Goal: Task Accomplishment & Management: Manage account settings

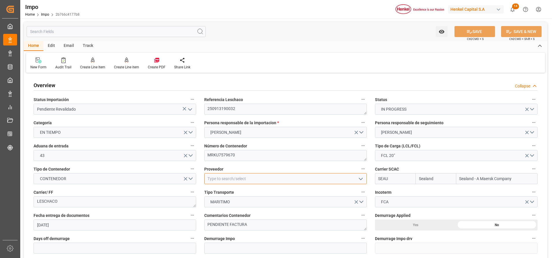
click at [243, 173] on input at bounding box center [285, 178] width 162 height 11
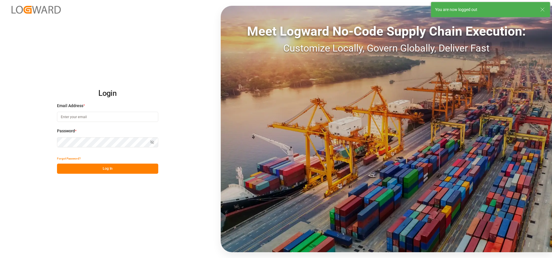
type input "carlos.villar@leschaco.com"
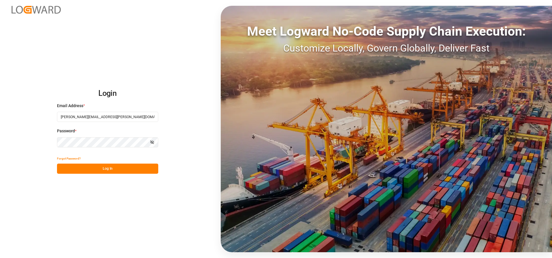
click at [120, 166] on button "Log In" at bounding box center [107, 168] width 101 height 10
click at [128, 167] on button "Log In" at bounding box center [107, 168] width 101 height 10
click at [127, 165] on button "Log In" at bounding box center [107, 168] width 101 height 10
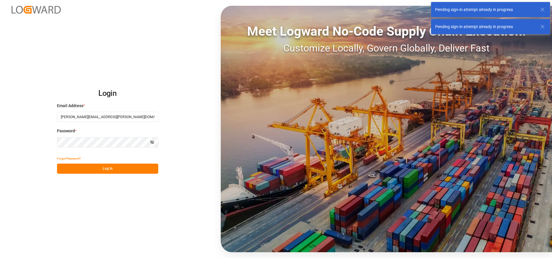
click at [107, 174] on div "Login Email Address * carlos.villar@leschaco.com Password * Show password Forgo…" at bounding box center [276, 129] width 552 height 258
click at [118, 167] on button "Log In" at bounding box center [107, 168] width 101 height 10
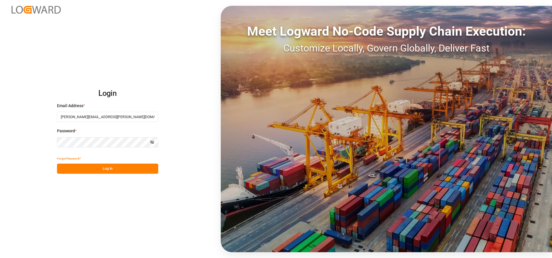
click at [104, 163] on button "Log In" at bounding box center [107, 168] width 101 height 10
click at [119, 166] on button "Log In" at bounding box center [107, 168] width 101 height 10
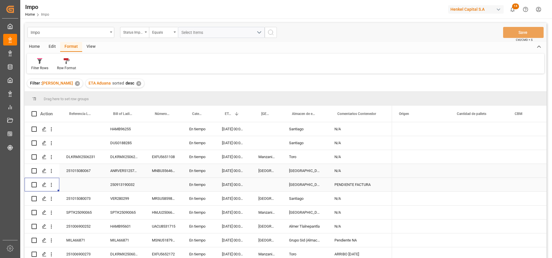
scroll to position [0, 687]
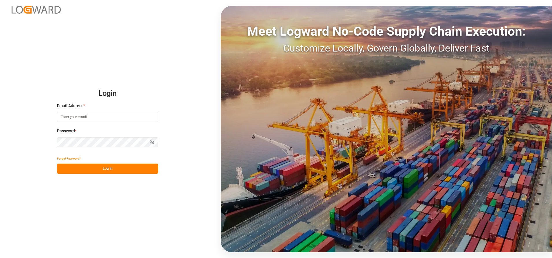
type input "carlos.villar@leschaco.com"
click at [130, 169] on button "Log In" at bounding box center [107, 168] width 101 height 10
click at [123, 172] on button "Log In" at bounding box center [107, 168] width 101 height 10
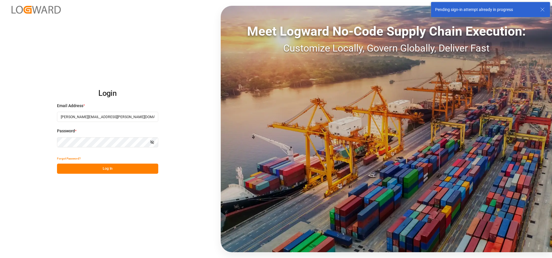
click at [155, 141] on button "Show password" at bounding box center [152, 142] width 12 height 10
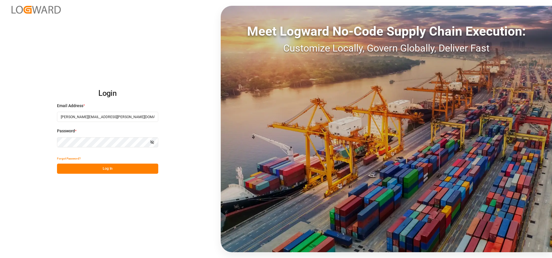
click at [151, 141] on icon "button" at bounding box center [152, 142] width 4 height 4
click at [123, 174] on div "Login Email Address * carlos.villar@leschaco.com Password * Hide password Forgo…" at bounding box center [276, 129] width 552 height 258
click at [126, 172] on button "Log In" at bounding box center [107, 168] width 101 height 10
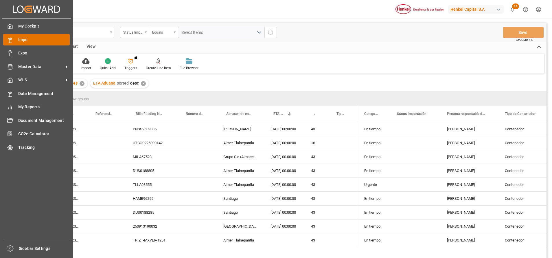
click at [27, 40] on span "Impo" at bounding box center [44, 40] width 52 height 6
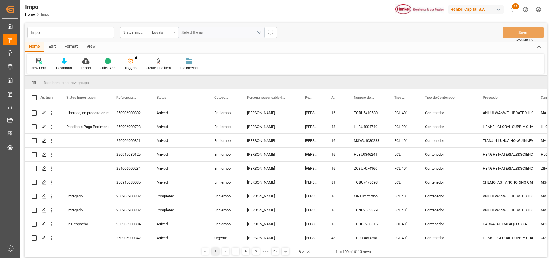
click at [70, 46] on div "Format" at bounding box center [71, 47] width 22 height 10
click at [53, 44] on div "Edit" at bounding box center [52, 47] width 16 height 10
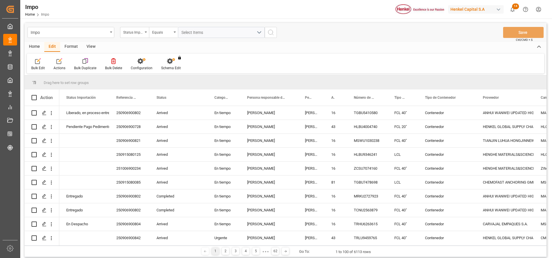
click at [33, 44] on div "Home" at bounding box center [35, 47] width 20 height 10
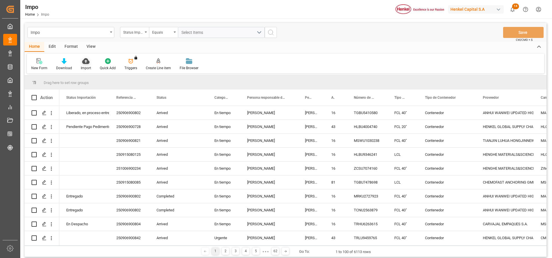
click at [87, 66] on div "Import" at bounding box center [86, 67] width 10 height 5
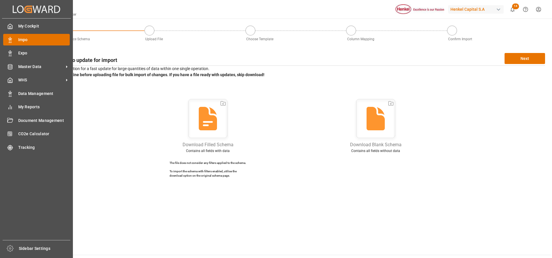
click at [24, 41] on span "Impo" at bounding box center [44, 40] width 52 height 6
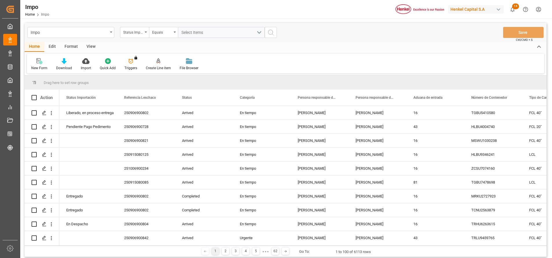
click at [70, 46] on div "Format" at bounding box center [71, 47] width 22 height 10
click at [46, 56] on div "Filter Rows Row Format" at bounding box center [285, 63] width 517 height 20
click at [40, 63] on icon at bounding box center [40, 61] width 4 height 5
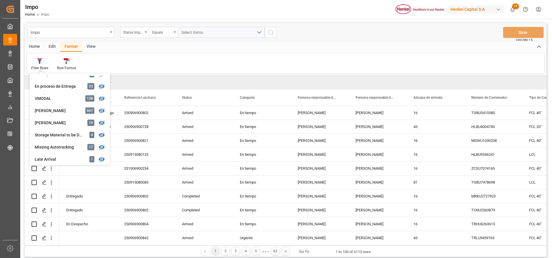
scroll to position [106, 0]
click at [49, 124] on div "Carlos Villar" at bounding box center [60, 122] width 51 height 6
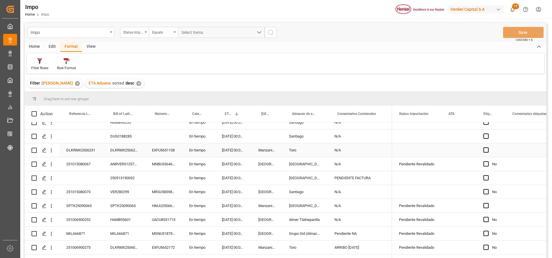
scroll to position [52, 0]
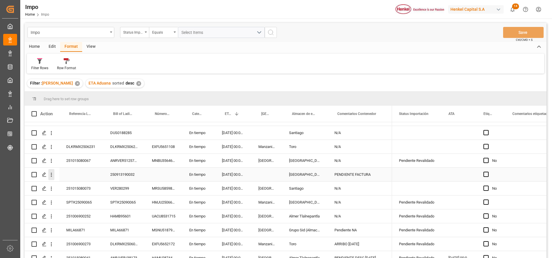
click at [52, 175] on icon "open menu" at bounding box center [51, 174] width 6 height 6
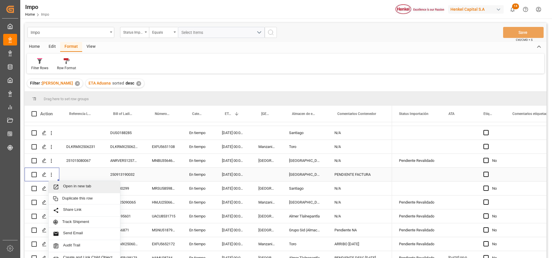
click at [77, 189] on span "Open in new tab" at bounding box center [89, 187] width 53 height 6
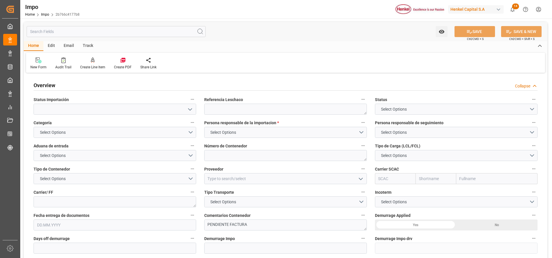
type textarea "PENDIENTE FACTURA"
type input "AA"
type textarea "AA"
click at [273, 106] on textarea at bounding box center [285, 108] width 162 height 11
type input "1"
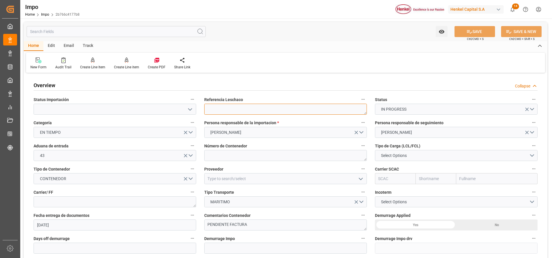
type input "19.09.2025"
paste textarea "250913190032"
type textarea "250913190032"
click at [244, 117] on div "Persona responsable de la importacion * JULIA LOPEZ" at bounding box center [285, 128] width 171 height 23
click at [255, 109] on textarea "250913190032" at bounding box center [285, 108] width 162 height 11
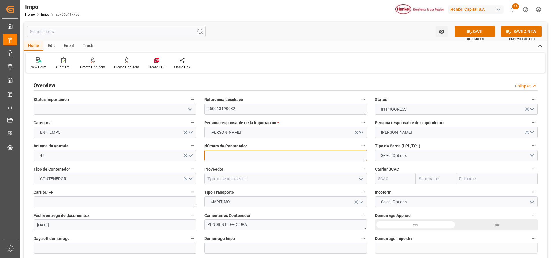
click at [256, 154] on textarea at bounding box center [285, 155] width 162 height 11
click at [265, 157] on textarea at bounding box center [285, 155] width 162 height 11
paste textarea "MRKU7579670"
type textarea "MRKU7579670"
click at [452, 156] on button "Select Options" at bounding box center [456, 155] width 162 height 11
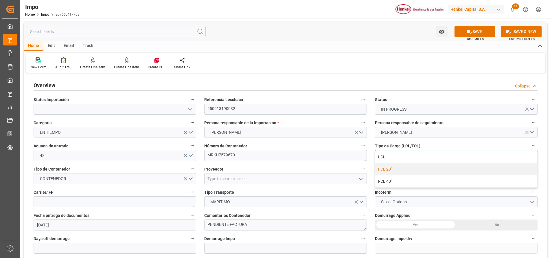
click at [389, 169] on div "FCL 20"" at bounding box center [456, 169] width 162 height 12
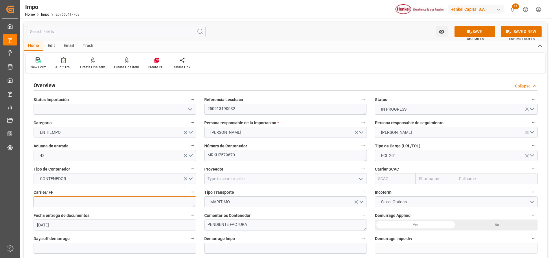
click at [135, 201] on textarea at bounding box center [115, 201] width 162 height 11
type textarea "L"
type textarea "LESCHACO"
click at [258, 177] on input at bounding box center [285, 178] width 162 height 11
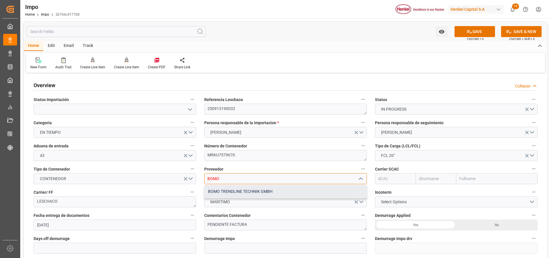
click at [260, 194] on div "BOMO TRENDLINE TECHNIK GMBH" at bounding box center [285, 191] width 162 height 13
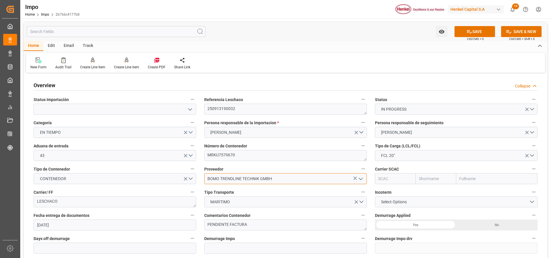
type input "BOMO TRENDLINE TECHNIK GMBH"
click at [467, 201] on button "Select Options" at bounding box center [456, 201] width 162 height 11
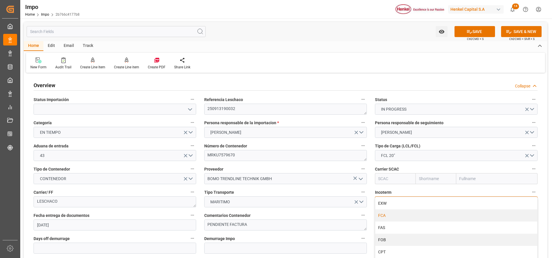
click at [400, 212] on div "FCA" at bounding box center [456, 215] width 162 height 12
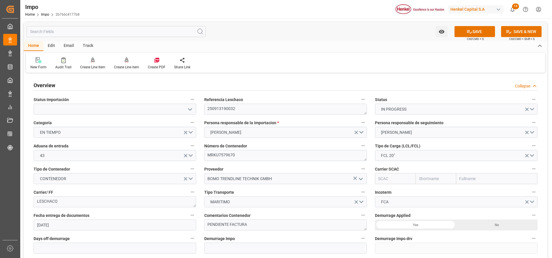
click at [498, 222] on div "No" at bounding box center [496, 224] width 81 height 11
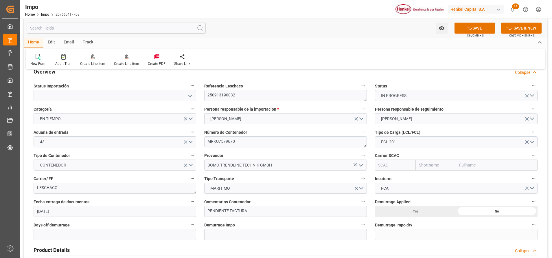
scroll to position [13, 0]
click at [188, 100] on button "open menu" at bounding box center [189, 96] width 9 height 9
click at [190, 97] on polyline "open menu" at bounding box center [189, 96] width 3 height 2
click at [188, 96] on icon "open menu" at bounding box center [189, 96] width 7 height 7
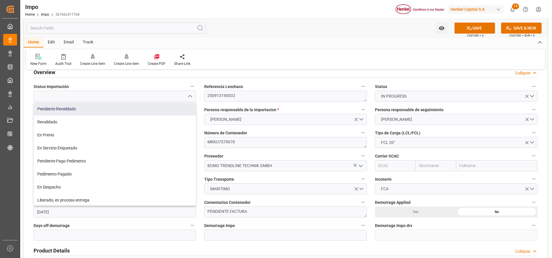
click at [99, 106] on div "Pendiente Revalidado" at bounding box center [115, 108] width 162 height 13
type input "Pendiente Revalidado"
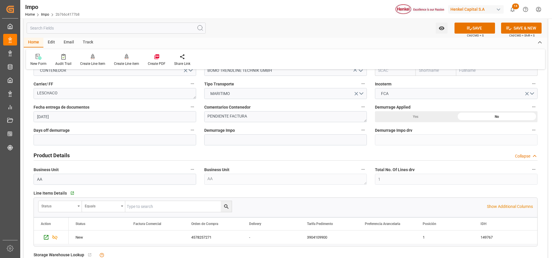
scroll to position [125, 0]
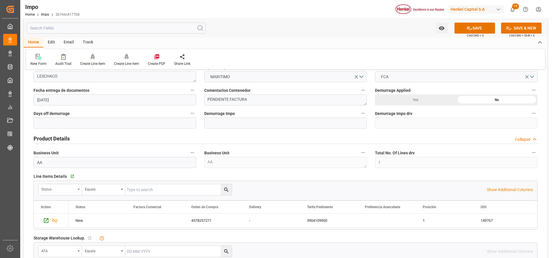
click at [80, 192] on div "Status" at bounding box center [59, 189] width 43 height 11
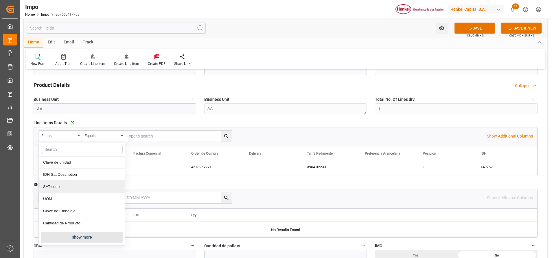
scroll to position [179, 0]
click at [77, 234] on button "show more" at bounding box center [82, 236] width 82 height 11
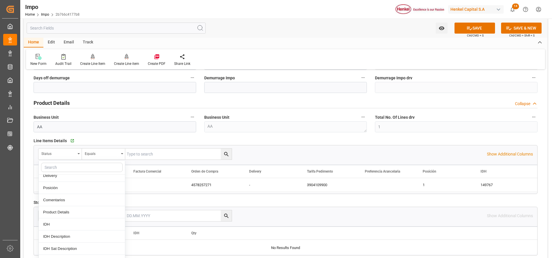
scroll to position [103, 0]
click at [58, 221] on div "Comentarios" at bounding box center [82, 223] width 86 height 12
click at [156, 151] on input "text" at bounding box center [178, 153] width 106 height 11
paste input "250913190032"
type input "250913190032"
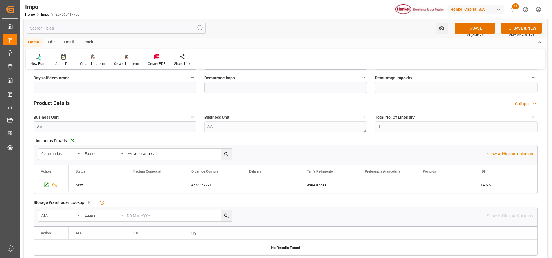
click at [224, 151] on icon "search button" at bounding box center [226, 154] width 6 height 6
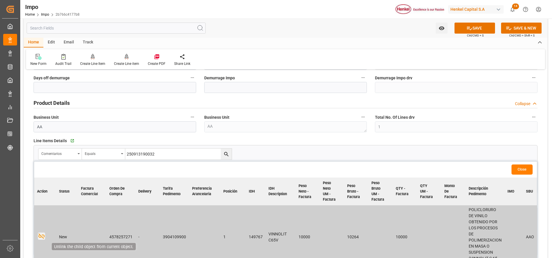
click at [39, 234] on icon "button" at bounding box center [41, 235] width 7 height 7
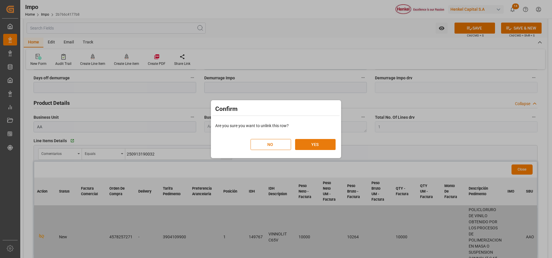
click at [321, 145] on button "YES" at bounding box center [315, 144] width 40 height 11
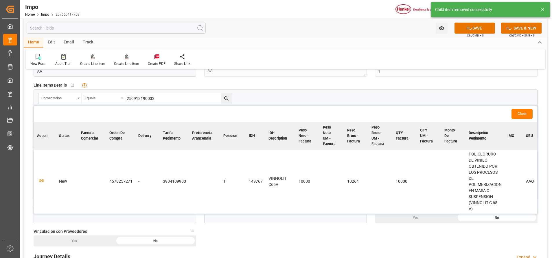
scroll to position [217, 0]
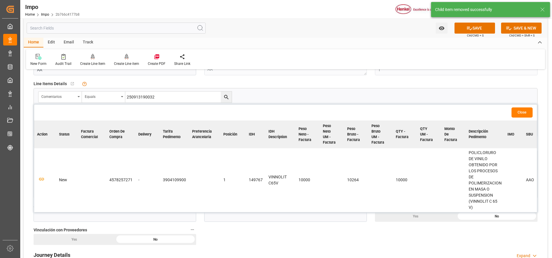
click at [529, 114] on button "Close" at bounding box center [521, 112] width 21 height 10
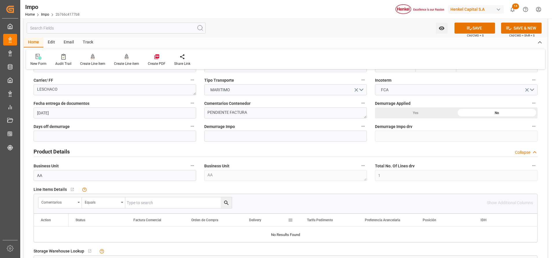
scroll to position [109, 0]
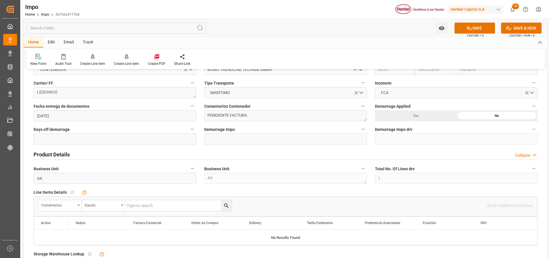
click at [170, 208] on input "text" at bounding box center [178, 205] width 106 height 11
paste input "250913190032"
type input "250913190032"
click at [224, 202] on button "search button" at bounding box center [226, 205] width 11 height 11
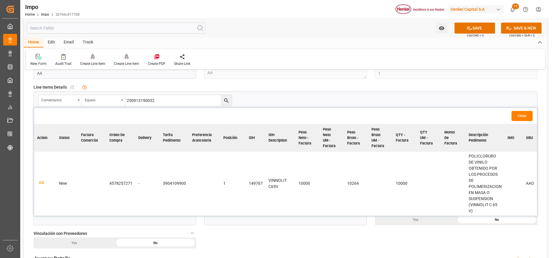
scroll to position [214, 0]
click at [42, 181] on icon "button" at bounding box center [41, 182] width 6 height 3
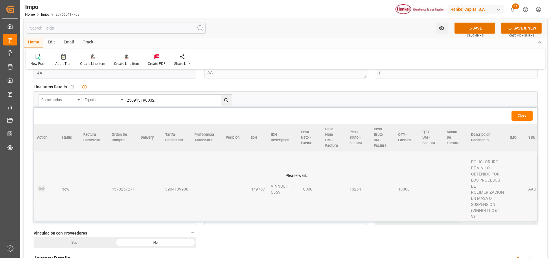
click at [42, 181] on table "Action Status Factura Comercial Orden de Compra Delivery Tarifa Pedimento Prefe…" at bounding box center [508, 172] width 949 height 98
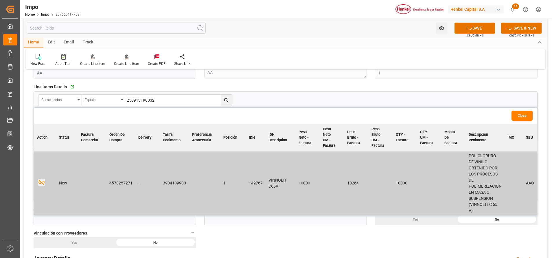
drag, startPoint x: 283, startPoint y: 214, endPoint x: 290, endPoint y: 213, distance: 6.7
click at [373, 219] on div "Overview Collapse Status Importación Pendiente Revalidado Referencia Leschaco 2…" at bounding box center [285, 163] width 523 height 606
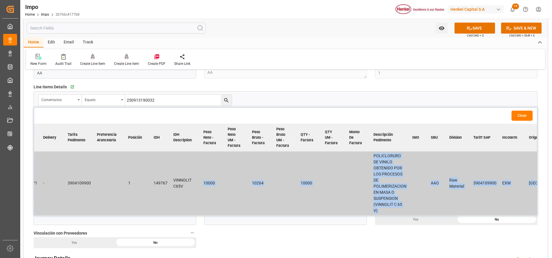
scroll to position [0, 0]
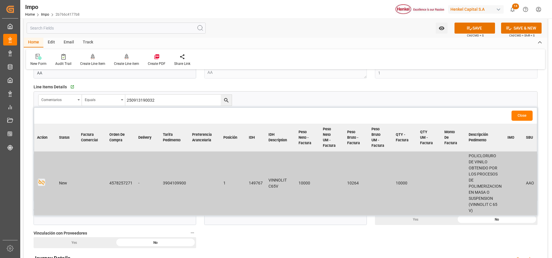
click at [270, 205] on td "VINNOLIT C65V" at bounding box center [280, 183] width 30 height 64
click at [520, 116] on button "Close" at bounding box center [521, 115] width 21 height 10
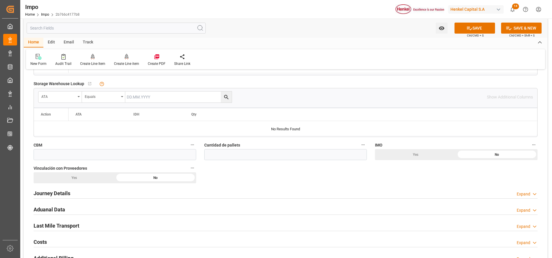
scroll to position [279, 0]
click at [125, 155] on input "text" at bounding box center [115, 154] width 162 height 11
type input "10.264"
click at [119, 189] on div "Journey Details Expand" at bounding box center [286, 192] width 504 height 11
click at [40, 192] on h2 "Journey Details" at bounding box center [52, 193] width 37 height 8
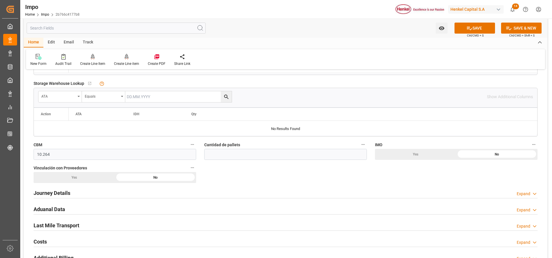
click at [51, 192] on h2 "Journey Details" at bounding box center [52, 193] width 37 height 8
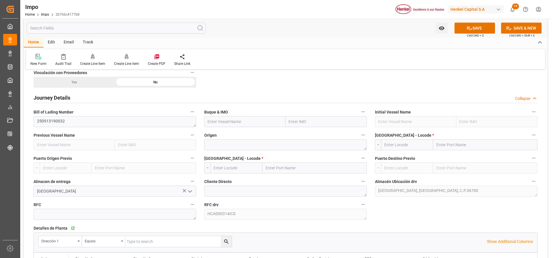
scroll to position [379, 0]
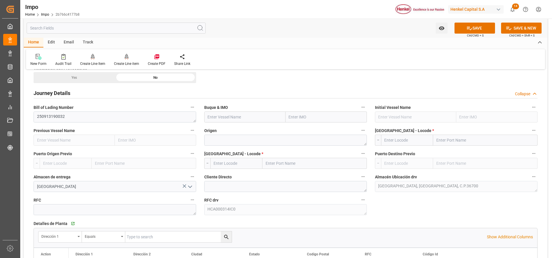
click at [302, 128] on label "Origen" at bounding box center [285, 130] width 162 height 8
click at [359, 128] on button "Origen" at bounding box center [363, 130] width 8 height 8
click at [310, 118] on div at bounding box center [276, 129] width 552 height 258
click at [314, 115] on input "text" at bounding box center [325, 116] width 81 height 11
click at [328, 115] on input "PORT" at bounding box center [325, 116] width 81 height 11
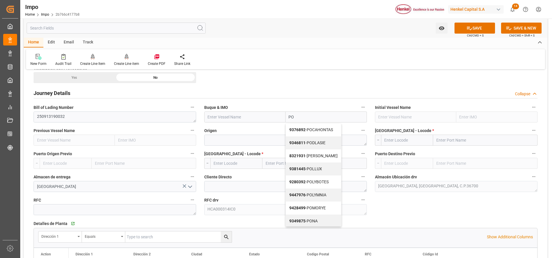
type input "P"
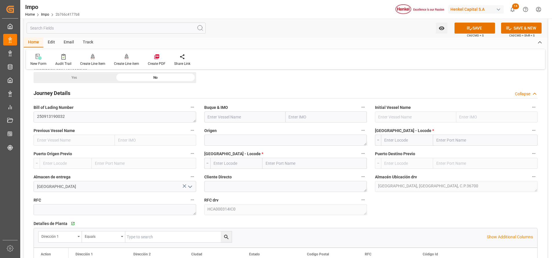
paste input "Port Kagio"
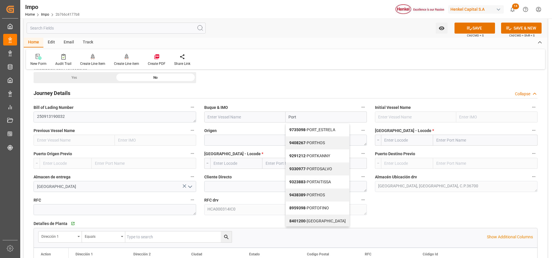
click at [474, 53] on div "New Form Audit Trail Create Line Item Create Line item Create PDF Share Link" at bounding box center [285, 59] width 519 height 20
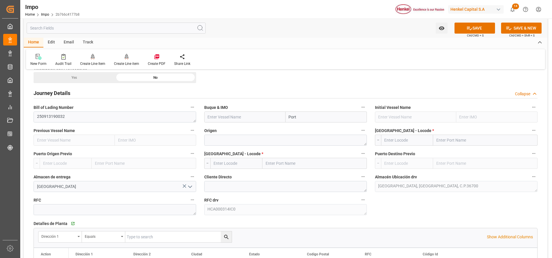
click at [353, 112] on input "Port" at bounding box center [325, 116] width 81 height 11
click at [308, 116] on input "Po" at bounding box center [325, 116] width 81 height 11
type input "P"
click at [258, 116] on input "text" at bounding box center [244, 116] width 81 height 11
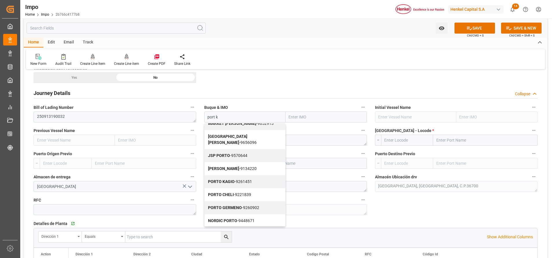
scroll to position [27, 0]
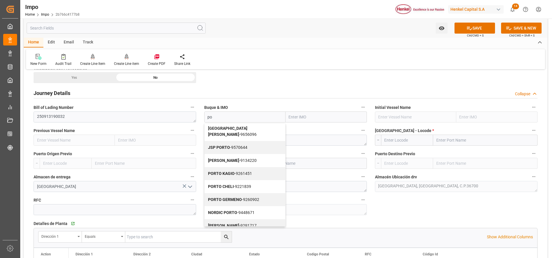
type input "p"
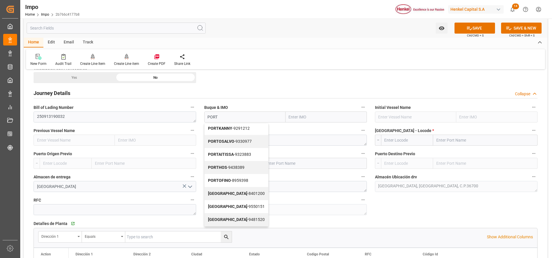
scroll to position [0, 0]
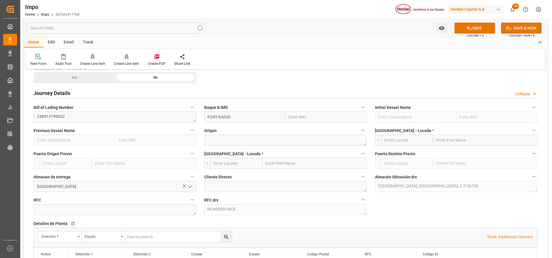
click at [240, 111] on label "Buque & IMO" at bounding box center [285, 107] width 162 height 8
click at [359, 111] on button "Buque & IMO" at bounding box center [363, 107] width 8 height 8
click at [266, 112] on input "PORT KAGIO" at bounding box center [244, 116] width 81 height 11
type input "P"
click at [266, 112] on input "text" at bounding box center [244, 116] width 81 height 11
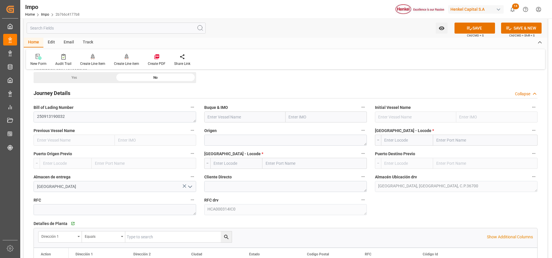
click at [266, 112] on input "text" at bounding box center [244, 116] width 81 height 11
click at [186, 118] on div "Overview Collapse Status Importación Pendiente Revalidado Referencia Leschaco 2…" at bounding box center [285, 144] width 523 height 899
click at [239, 114] on input "text" at bounding box center [244, 116] width 81 height 11
click at [236, 117] on input "text" at bounding box center [244, 116] width 81 height 11
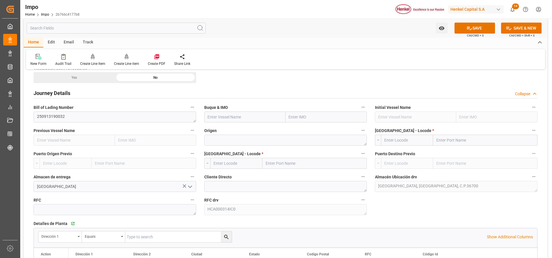
click at [478, 32] on button "SAVE" at bounding box center [474, 28] width 40 height 11
click at [476, 30] on button "SAVE" at bounding box center [474, 28] width 40 height 11
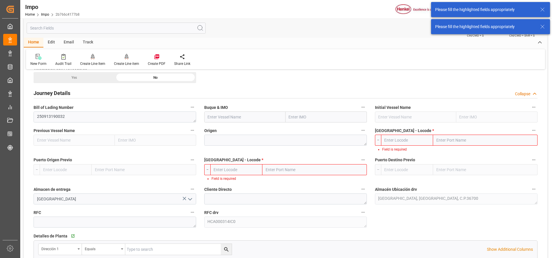
scroll to position [381, 0]
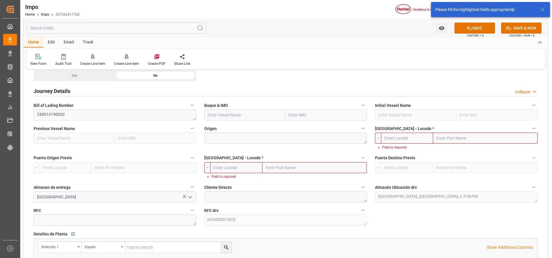
click at [242, 114] on input "text" at bounding box center [244, 114] width 81 height 11
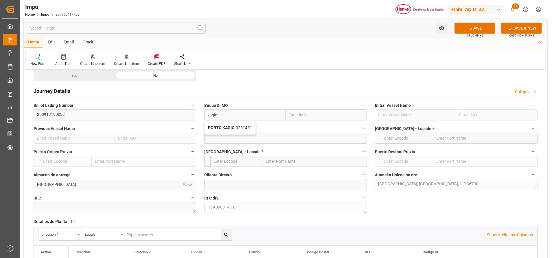
click at [239, 129] on span "PORTO KAGIO - 9261451" at bounding box center [230, 127] width 44 height 5
type input "PORTO KAGIO"
type input "9261451"
type input "PORTO KAGIO"
click at [244, 136] on textarea at bounding box center [285, 137] width 162 height 11
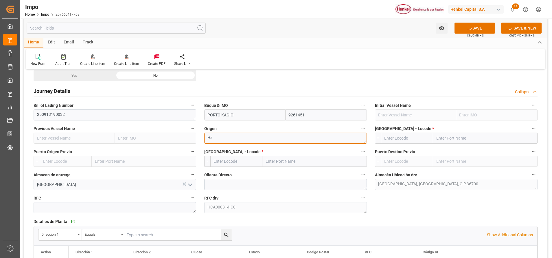
type textarea "H"
type textarea "ALEMANIA"
click at [286, 161] on input "text" at bounding box center [314, 161] width 104 height 11
type input "VERA"
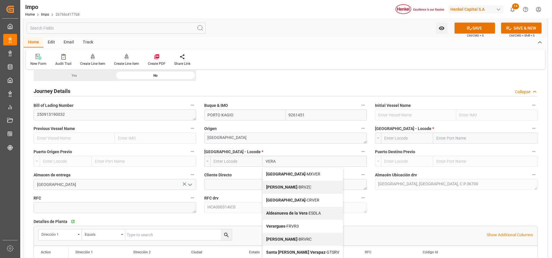
click at [283, 173] on span "Veracruz - MXVER" at bounding box center [293, 173] width 54 height 5
type input "MXVER"
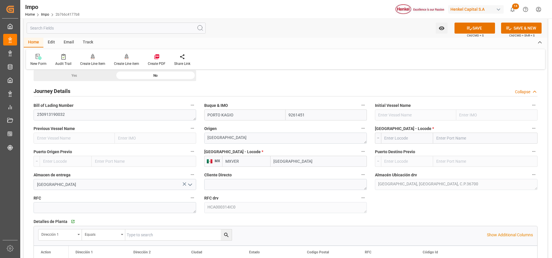
type input "[GEOGRAPHIC_DATA]"
click at [464, 138] on input "text" at bounding box center [485, 137] width 104 height 11
click at [469, 141] on input "HAMBUR" at bounding box center [485, 137] width 104 height 11
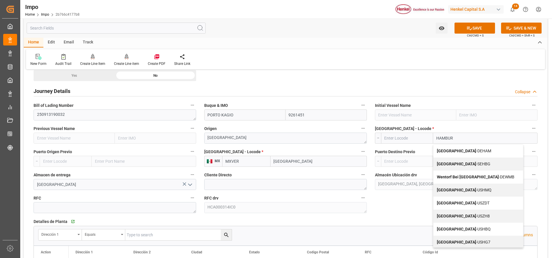
click at [459, 153] on span "Hamburg - DEHAM" at bounding box center [464, 150] width 54 height 5
type input "Hamburg"
click at [451, 149] on label "Puerto Destino Previo" at bounding box center [456, 151] width 162 height 8
click at [530, 149] on button "Puerto Destino Previo" at bounding box center [534, 151] width 8 height 8
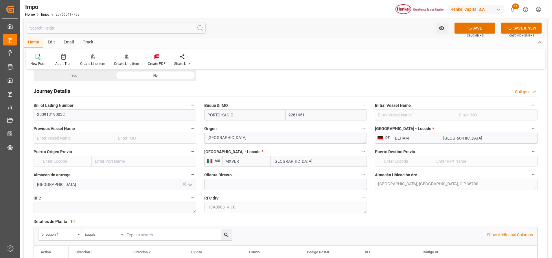
type input "DEHAM"
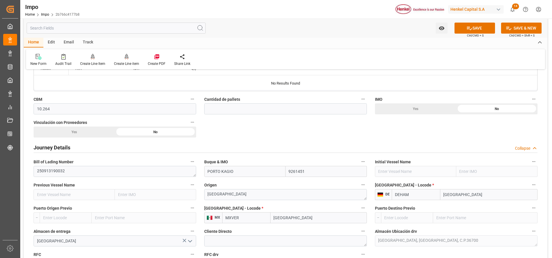
scroll to position [324, 0]
click at [261, 109] on input "text" at bounding box center [285, 108] width 162 height 11
type input "8"
click at [302, 129] on div "Overview Collapse Status Importación Pendiente Revalidado Referencia Leschaco 2…" at bounding box center [285, 199] width 523 height 899
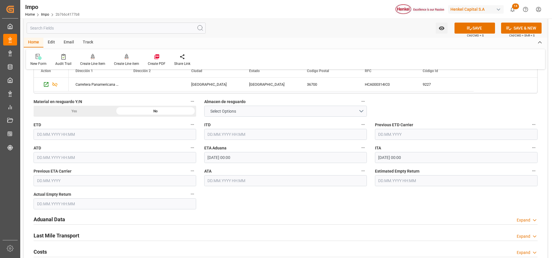
scroll to position [574, 0]
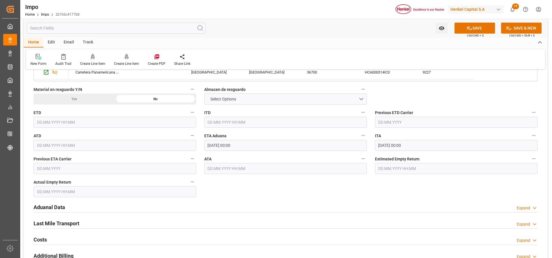
click at [57, 206] on h2 "Aduanal Data" at bounding box center [50, 207] width 32 height 8
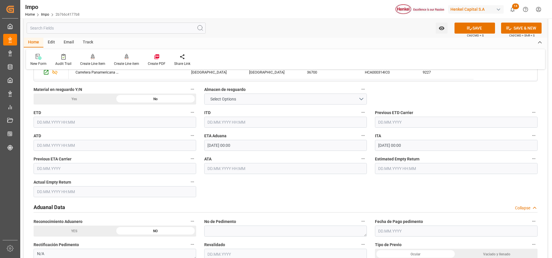
click at [57, 206] on h2 "Aduanal Data" at bounding box center [50, 207] width 32 height 8
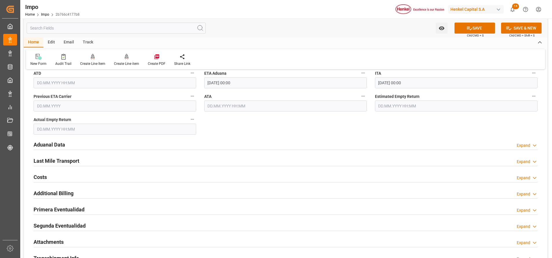
scroll to position [639, 0]
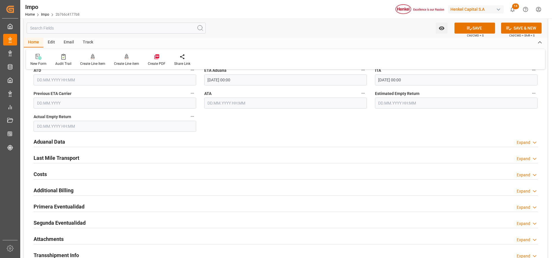
click at [56, 140] on h2 "Aduanal Data" at bounding box center [50, 142] width 32 height 8
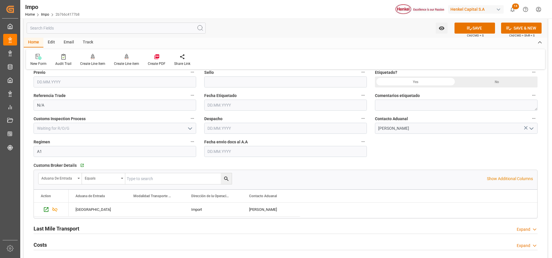
scroll to position [771, 0]
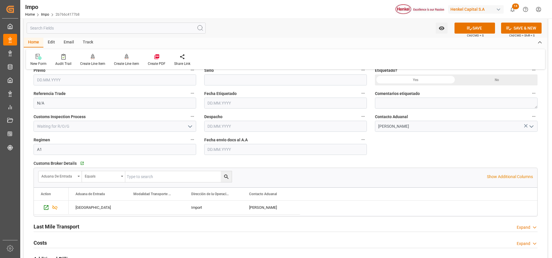
click at [242, 151] on input "text" at bounding box center [285, 149] width 162 height 11
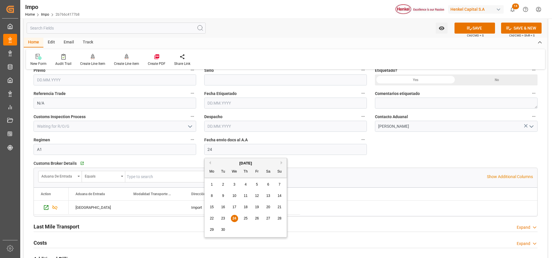
type input "24.09.2025"
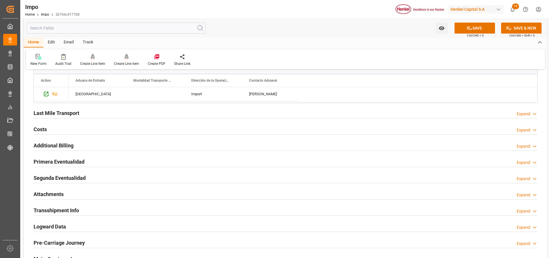
scroll to position [886, 0]
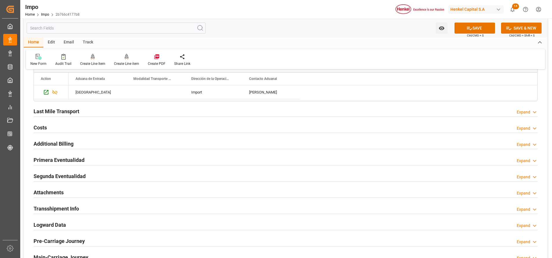
click at [59, 191] on h2 "Attachments" at bounding box center [49, 192] width 30 height 8
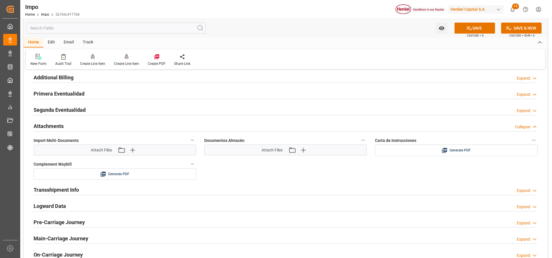
scroll to position [952, 0]
click at [431, 153] on div "Generate PDF" at bounding box center [456, 150] width 154 height 7
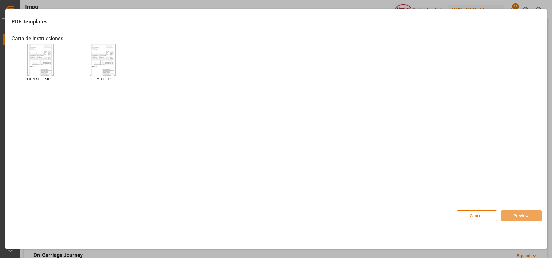
click at [52, 69] on img at bounding box center [40, 59] width 23 height 33
click at [521, 218] on button "Preview" at bounding box center [521, 215] width 40 height 11
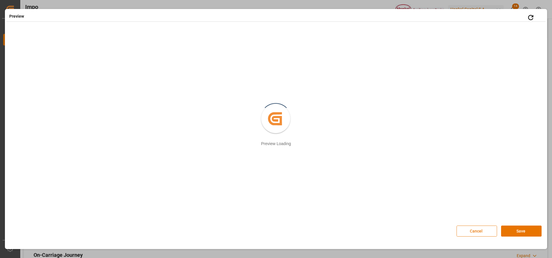
click at [482, 227] on button "Cancel" at bounding box center [476, 230] width 40 height 11
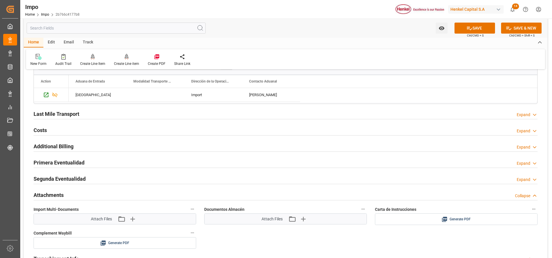
scroll to position [887, 0]
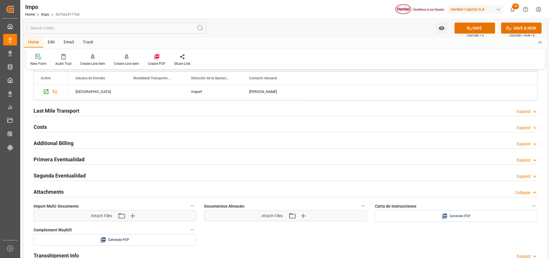
click at [434, 216] on div "Generate PDF" at bounding box center [456, 215] width 154 height 7
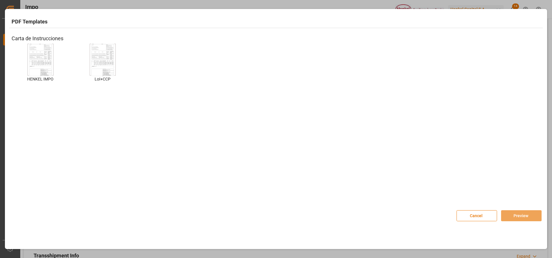
click at [52, 71] on img at bounding box center [40, 59] width 23 height 33
click at [42, 53] on img at bounding box center [40, 59] width 23 height 33
click at [511, 214] on button "Preview" at bounding box center [521, 215] width 40 height 11
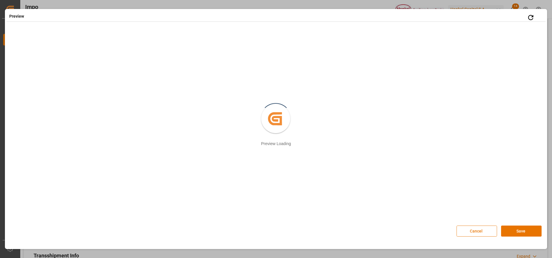
click at [472, 229] on button "Cancel" at bounding box center [476, 230] width 40 height 11
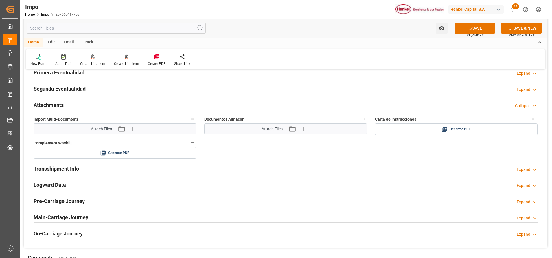
scroll to position [961, 0]
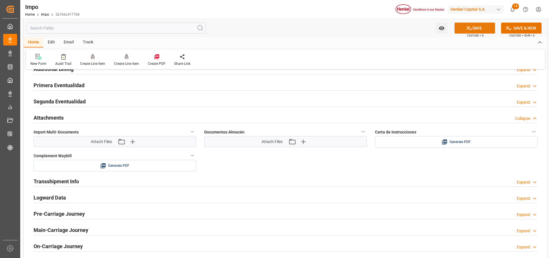
click at [484, 24] on button "SAVE" at bounding box center [474, 28] width 40 height 11
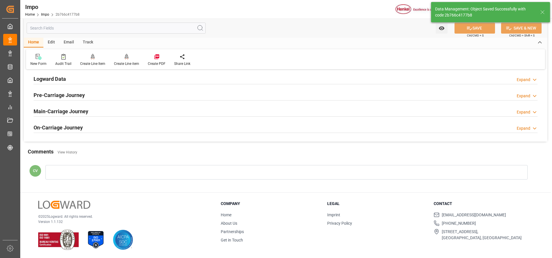
type input "0"
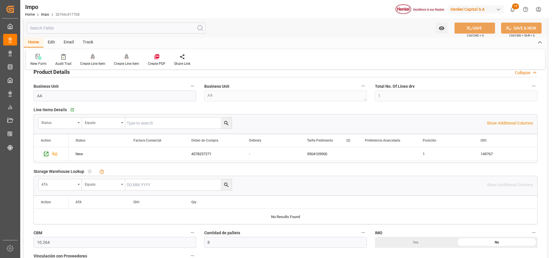
scroll to position [192, 0]
click at [356, 163] on div "Line Items Details   Go to Line Items Grid Status Equals Show Additional Column…" at bounding box center [285, 134] width 512 height 62
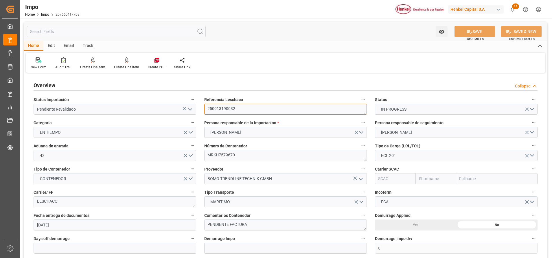
click at [215, 108] on textarea "250913190032" at bounding box center [285, 108] width 162 height 11
click at [295, 86] on div "Overview Collapse" at bounding box center [286, 84] width 504 height 11
click at [296, 89] on div "Overview Collapse" at bounding box center [286, 84] width 504 height 11
click at [223, 152] on textarea "MRKU7579670" at bounding box center [285, 155] width 162 height 11
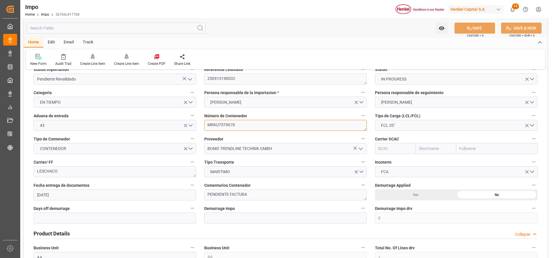
scroll to position [31, 0]
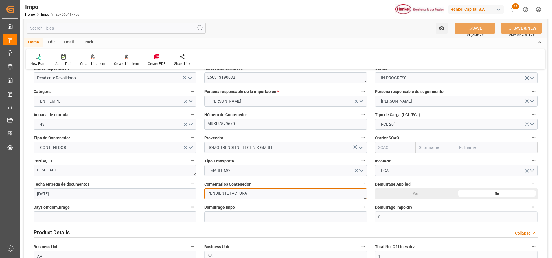
click at [258, 194] on textarea "PENDIENTE FACTURA" at bounding box center [285, 193] width 162 height 11
click at [255, 193] on textarea "PENDIENTE FACTURA" at bounding box center [285, 193] width 162 height 11
type textarea "P"
click at [255, 193] on textarea "P" at bounding box center [285, 193] width 162 height 11
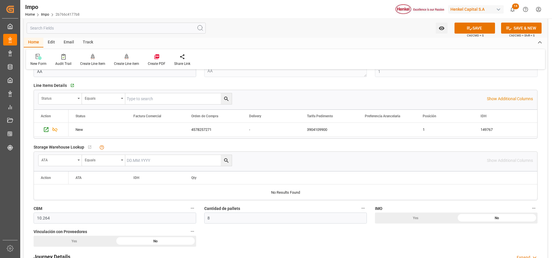
scroll to position [219, 0]
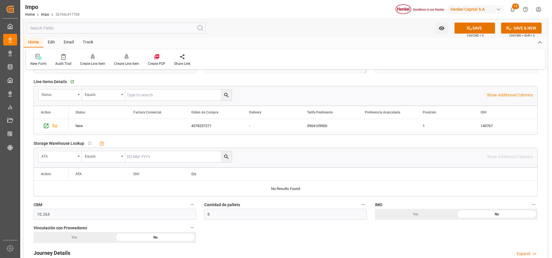
click at [182, 94] on input "text" at bounding box center [178, 94] width 106 height 11
click at [110, 125] on div "New" at bounding box center [98, 126] width 58 height 14
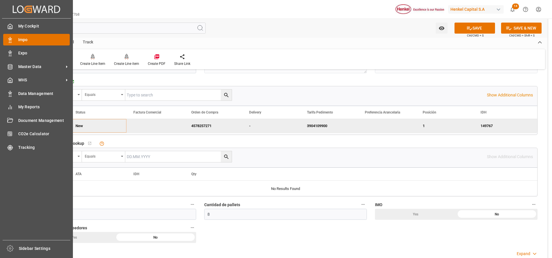
click at [26, 37] on span "Impo" at bounding box center [44, 40] width 52 height 6
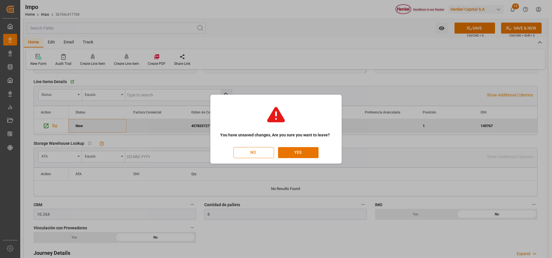
click at [259, 151] on button "NO" at bounding box center [253, 152] width 40 height 11
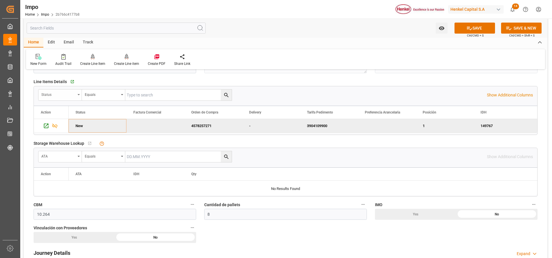
click at [79, 95] on div "Status" at bounding box center [59, 94] width 43 height 11
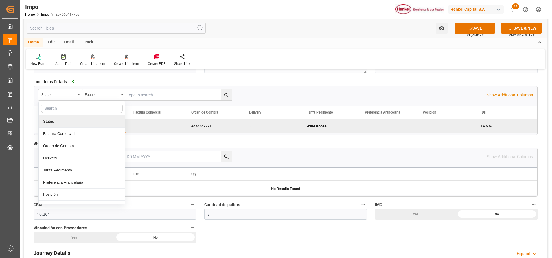
click at [158, 79] on div "Go to Line Items Grid" at bounding box center [132, 81] width 126 height 9
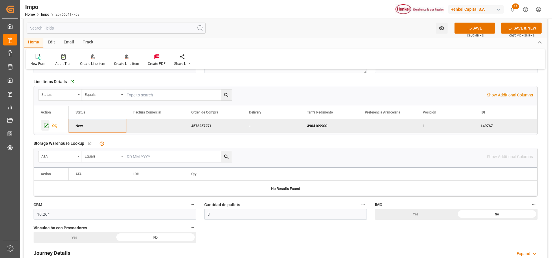
click at [46, 126] on icon "Press SPACE to deselect this row." at bounding box center [46, 125] width 5 height 5
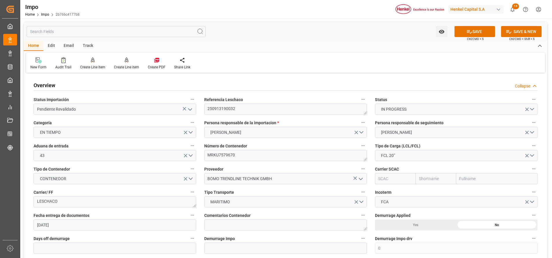
click at [219, 103] on label "Referencia Leschaco" at bounding box center [285, 99] width 162 height 8
click at [359, 103] on button "Referencia Leschaco" at bounding box center [363, 99] width 8 height 8
click at [234, 114] on div at bounding box center [276, 129] width 552 height 258
click at [221, 109] on textarea "250913190032" at bounding box center [285, 108] width 162 height 11
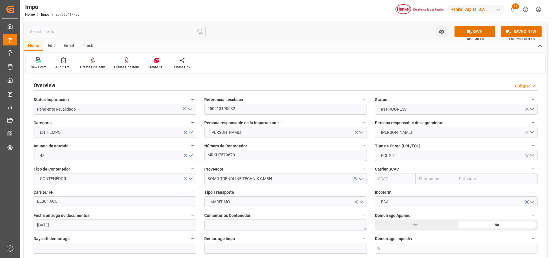
click at [342, 64] on div "New Form Audit Trail Create Line Item Create Line item Create PDF Share Link" at bounding box center [285, 63] width 519 height 20
click at [305, 179] on input "BOMO TRENDLINE TECHNIK GMBH" at bounding box center [285, 178] width 162 height 11
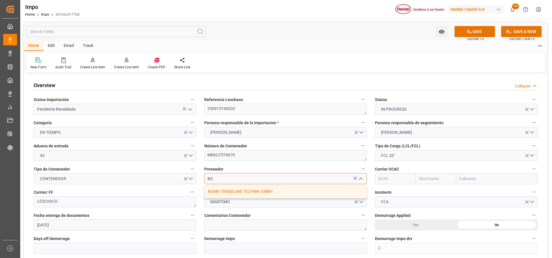
type input "B"
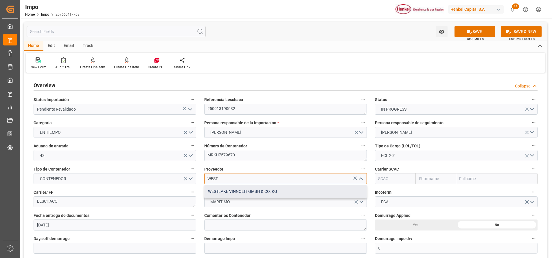
click at [261, 191] on div "WESTLAKE VINNOLIT GMBH & CO. KG" at bounding box center [285, 191] width 162 height 13
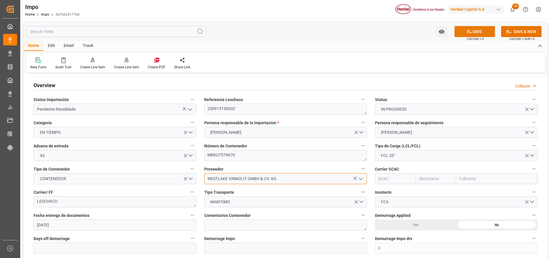
type input "WESTLAKE VINNOLIT GMBH & CO. KG"
click at [481, 33] on button "SAVE" at bounding box center [474, 31] width 40 height 11
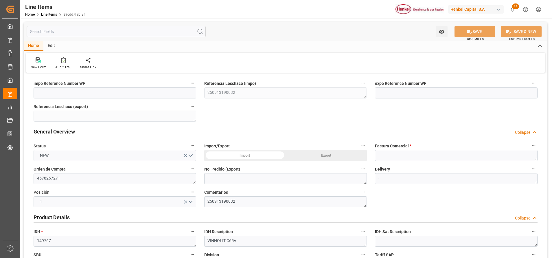
type input "1"
type input "10264"
type input "10000"
type input "[DATE] 16:51"
click at [417, 159] on textarea at bounding box center [456, 155] width 162 height 11
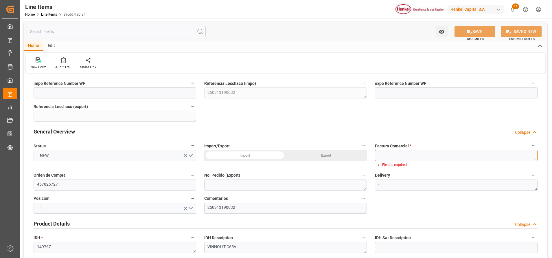
paste textarea "90926773"
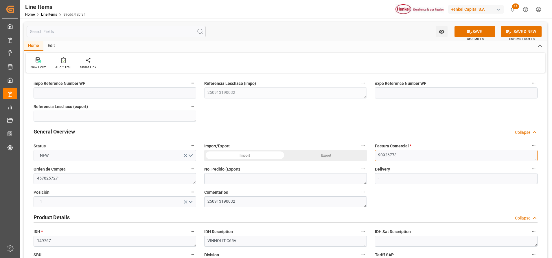
type textarea "90926773"
click at [470, 31] on icon at bounding box center [469, 32] width 6 height 6
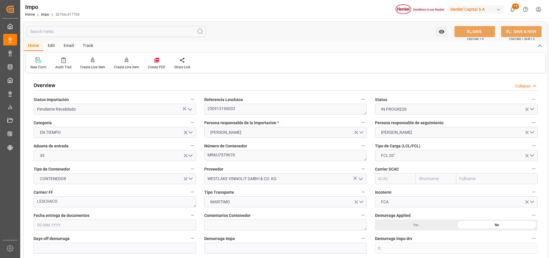
type input "0"
type input "1"
type input "10.264"
type input "8"
type input "[DATE]"
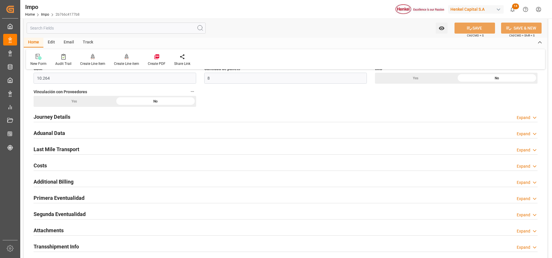
scroll to position [367, 0]
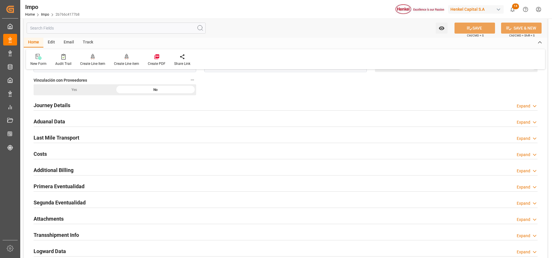
click at [50, 214] on div "Attachments" at bounding box center [49, 217] width 30 height 11
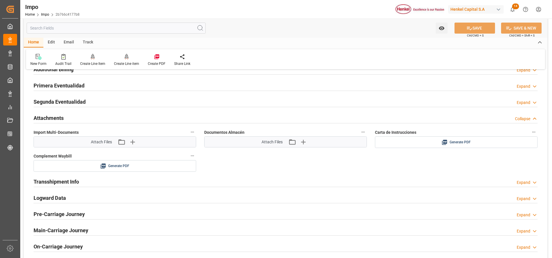
scroll to position [470, 0]
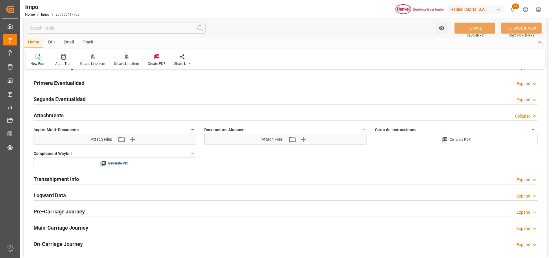
click at [443, 136] on div "Generate PDF" at bounding box center [456, 139] width 154 height 7
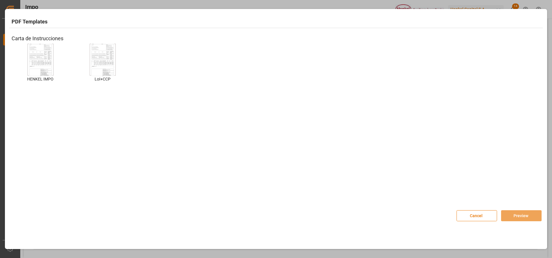
click at [32, 63] on img at bounding box center [40, 59] width 23 height 33
click at [507, 216] on button "Preview" at bounding box center [521, 215] width 40 height 11
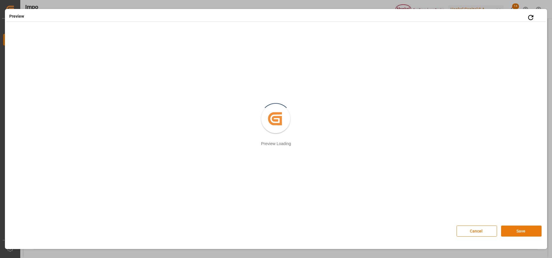
click at [508, 233] on button "Save" at bounding box center [521, 230] width 40 height 11
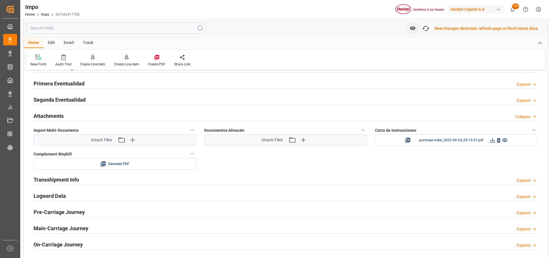
scroll to position [471, 0]
click at [493, 142] on icon at bounding box center [492, 139] width 6 height 6
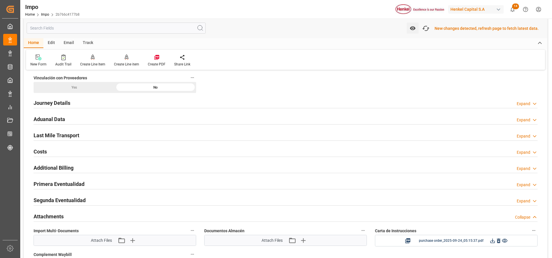
scroll to position [369, 0]
click at [423, 26] on icon "button" at bounding box center [425, 28] width 9 height 9
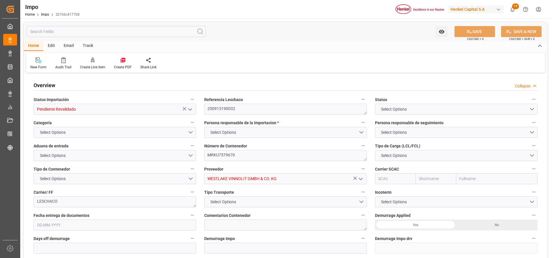
type input "Pendiente Revalidado"
type textarea "250913190032"
type textarea "MRKU7579670"
type input "WESTLAKE VINNOLIT GMBH & CO. KG"
type textarea "LESCHACO"
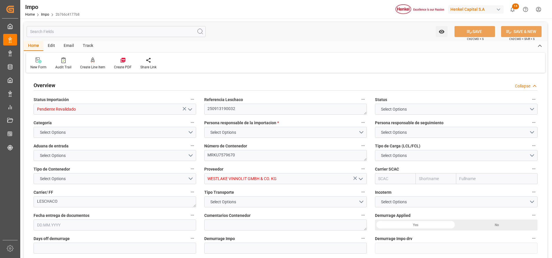
type input "AA"
type textarea "AA"
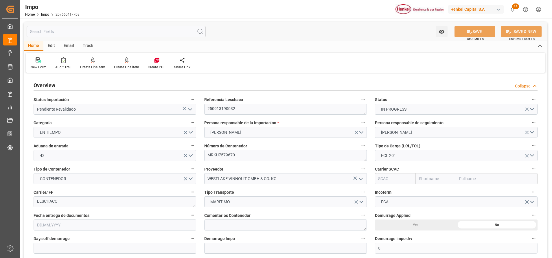
type input "0"
type input "1"
type input "10.264"
type input "8"
type input "19.09.2025"
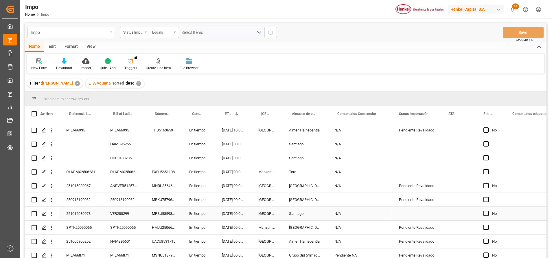
scroll to position [29, 0]
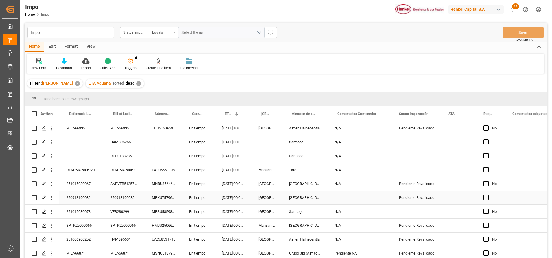
click at [337, 198] on div "Press SPACE to select this row." at bounding box center [359, 198] width 64 height 14
click at [351, 199] on input "Press SPACE to select this row." at bounding box center [359, 200] width 55 height 11
type input "N/A"
click at [439, 170] on div "Press SPACE to select this row." at bounding box center [416, 170] width 49 height 14
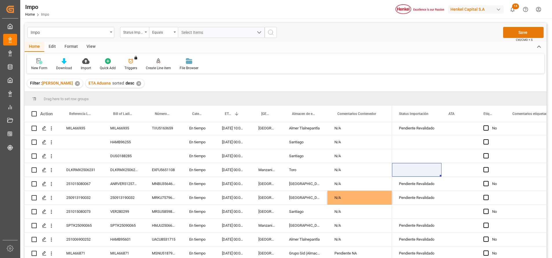
click at [522, 27] on button "Save" at bounding box center [523, 32] width 40 height 11
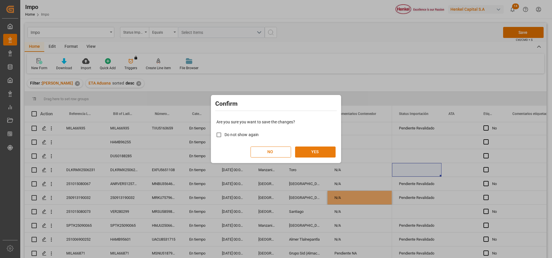
click at [319, 147] on button "YES" at bounding box center [315, 151] width 40 height 11
